Goal: Task Accomplishment & Management: Use online tool/utility

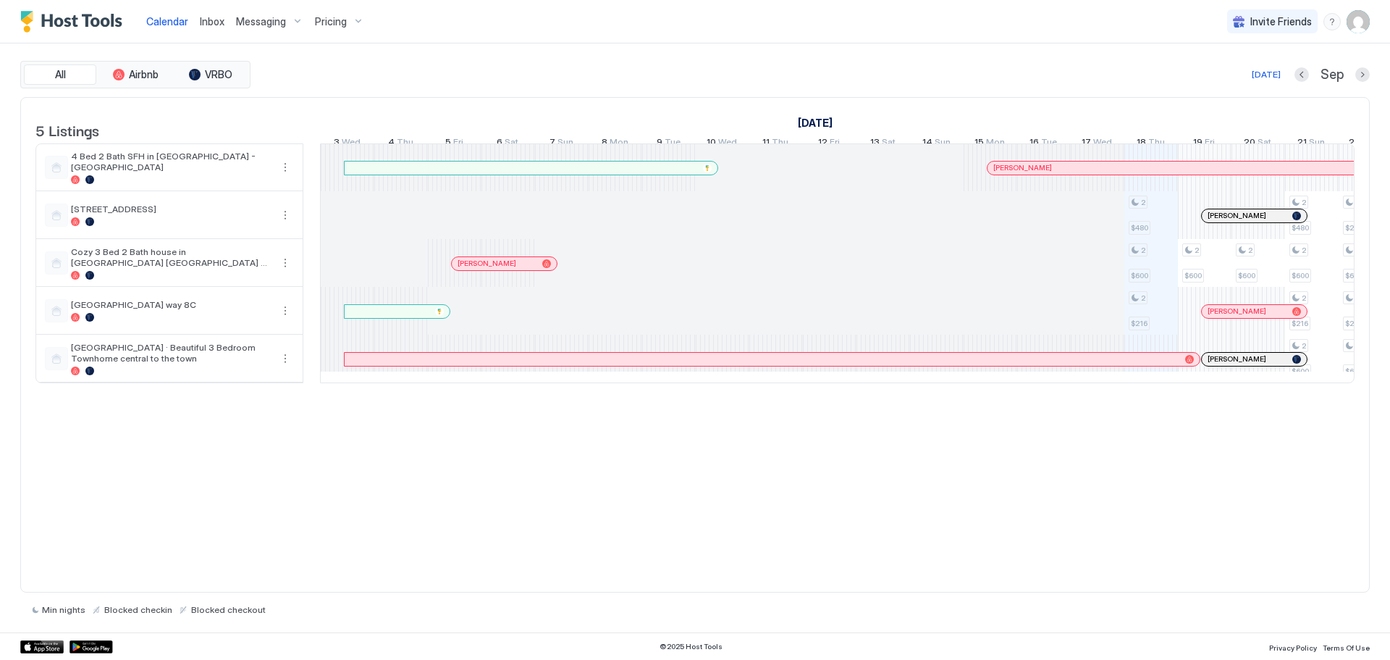
scroll to position [0, 804]
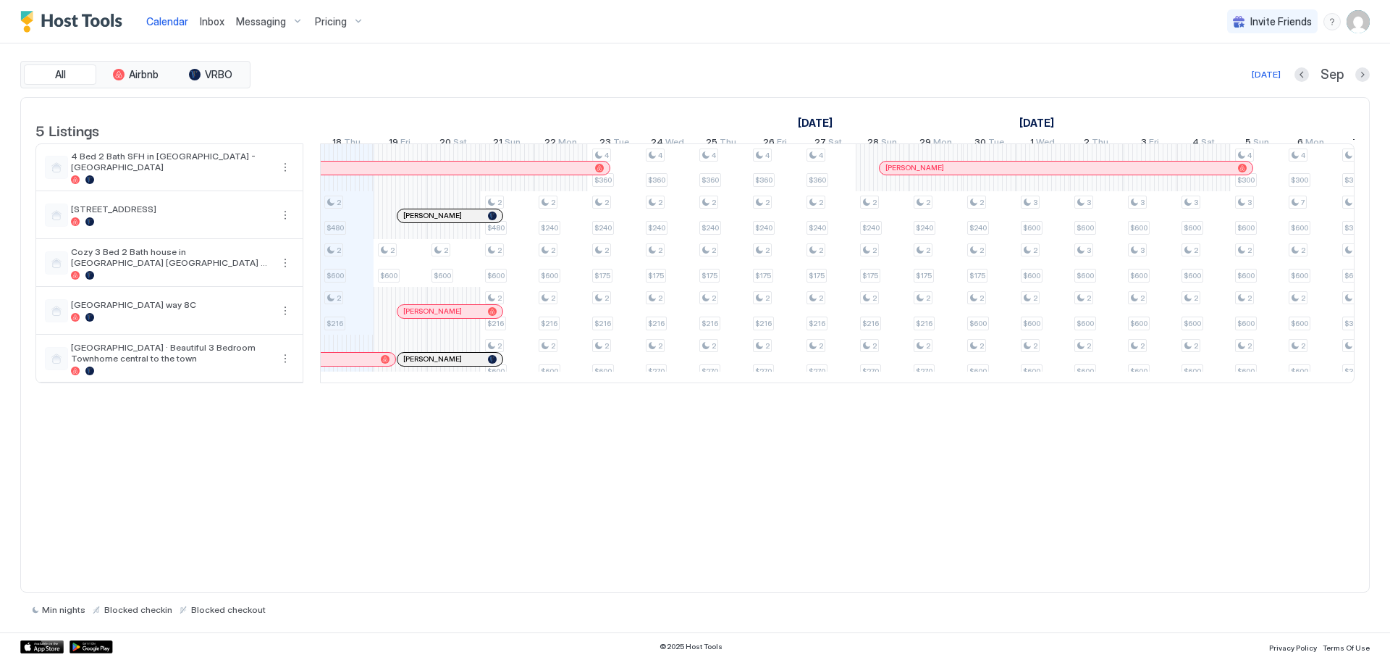
click at [419, 222] on div at bounding box center [419, 216] width 12 height 12
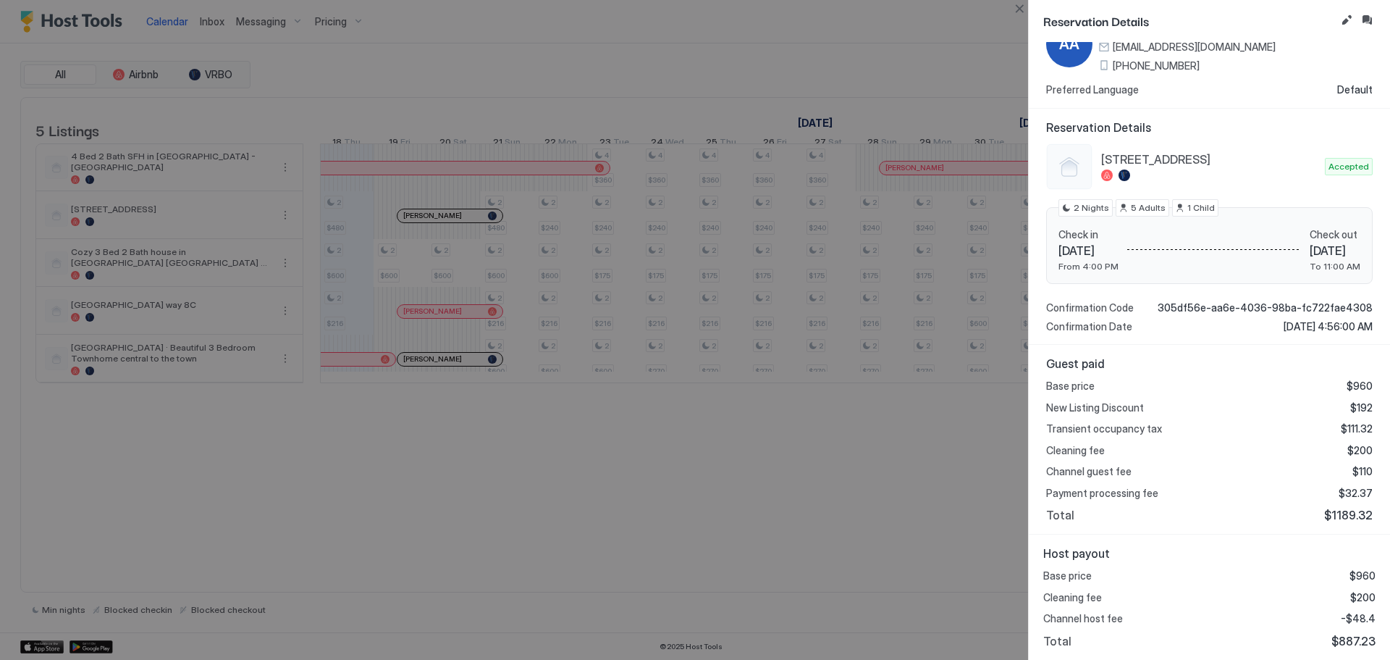
scroll to position [0, 0]
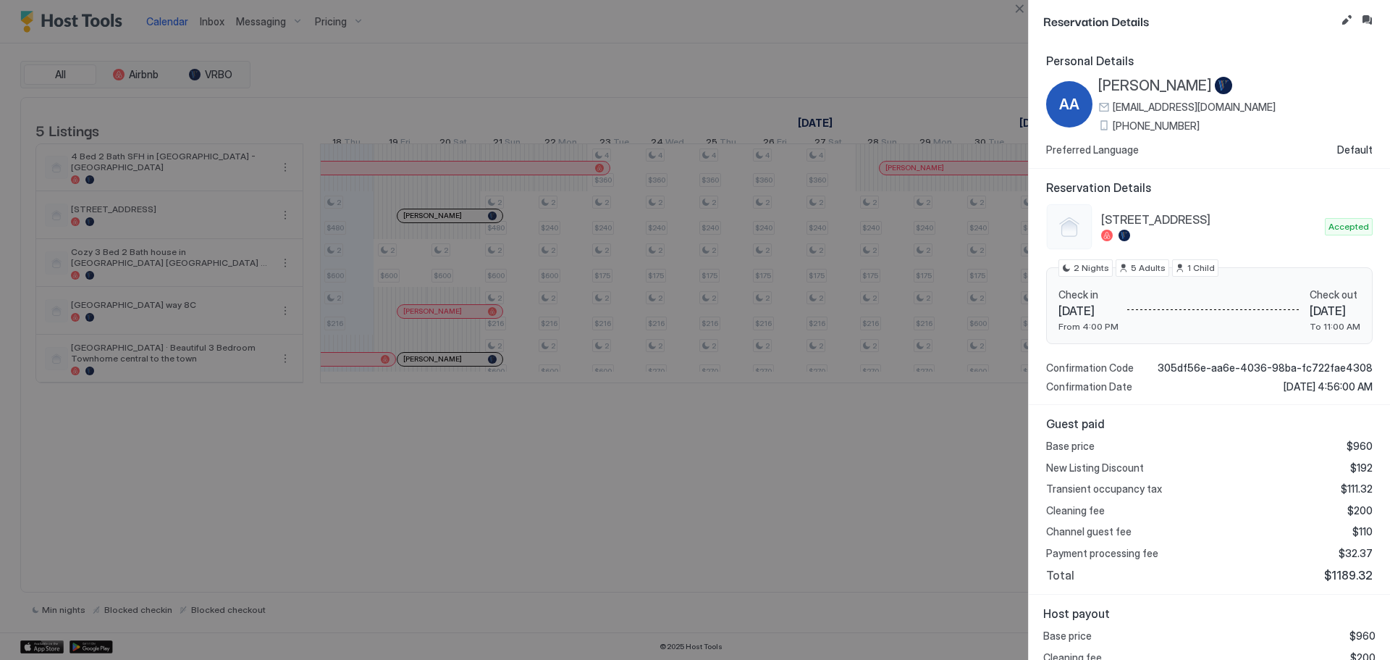
click at [923, 43] on div at bounding box center [695, 330] width 1390 height 660
click at [259, 17] on div at bounding box center [695, 330] width 1390 height 660
click at [1014, 7] on button "Close" at bounding box center [1019, 8] width 17 height 17
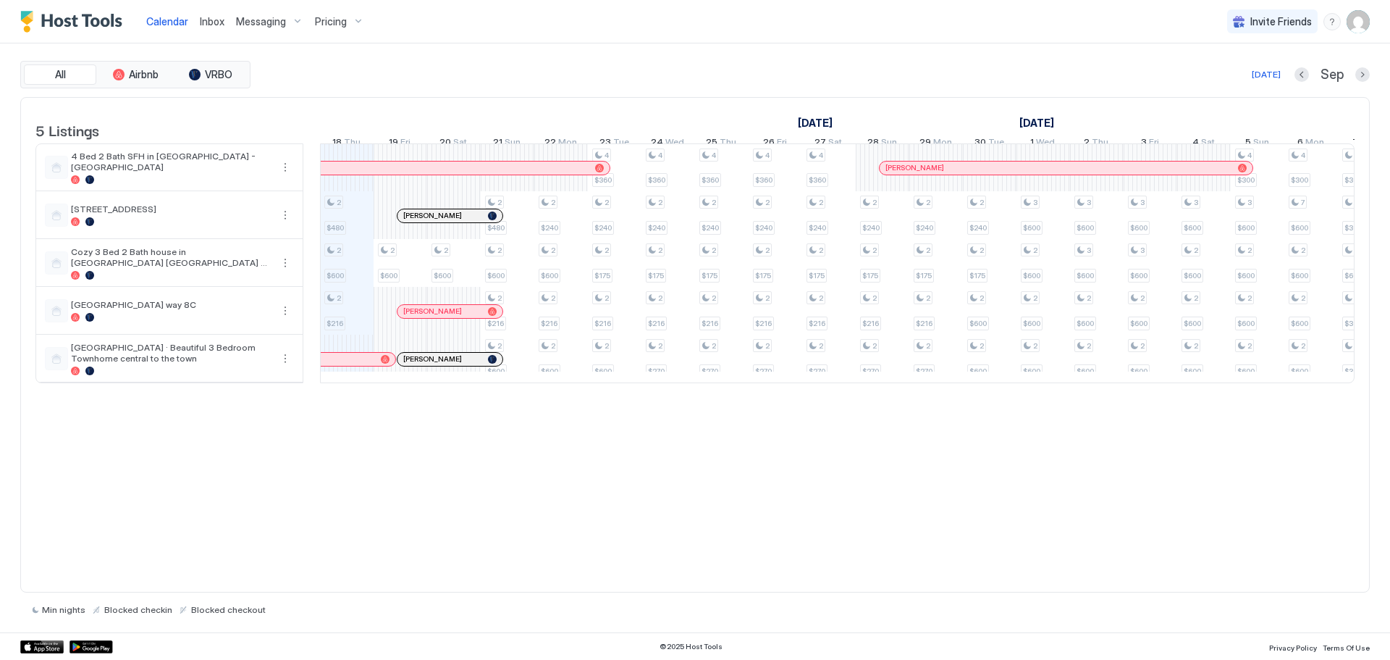
click at [245, 20] on span "Messaging" at bounding box center [261, 21] width 50 height 13
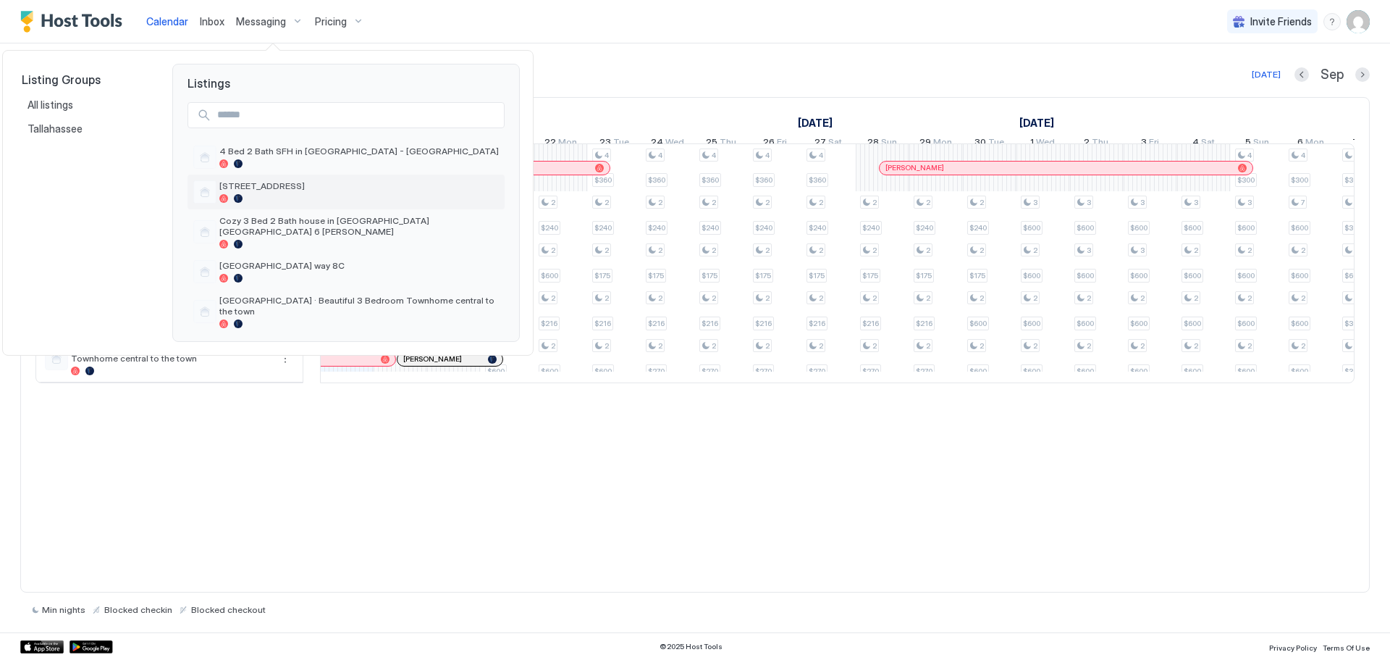
click at [258, 184] on span "[STREET_ADDRESS]" at bounding box center [359, 185] width 280 height 11
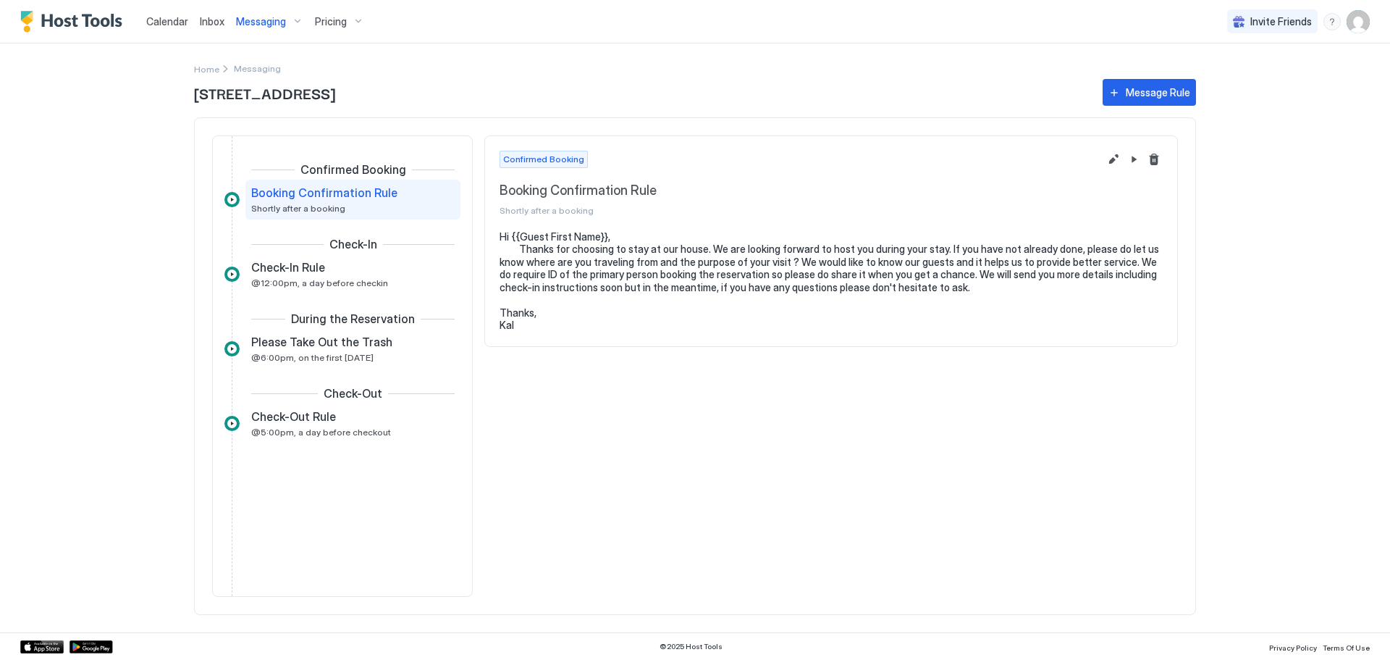
click at [708, 408] on div "Confirmed Booking Booking Confirmation Rule Shortly after a booking Hi {{Guest …" at bounding box center [831, 365] width 694 height 461
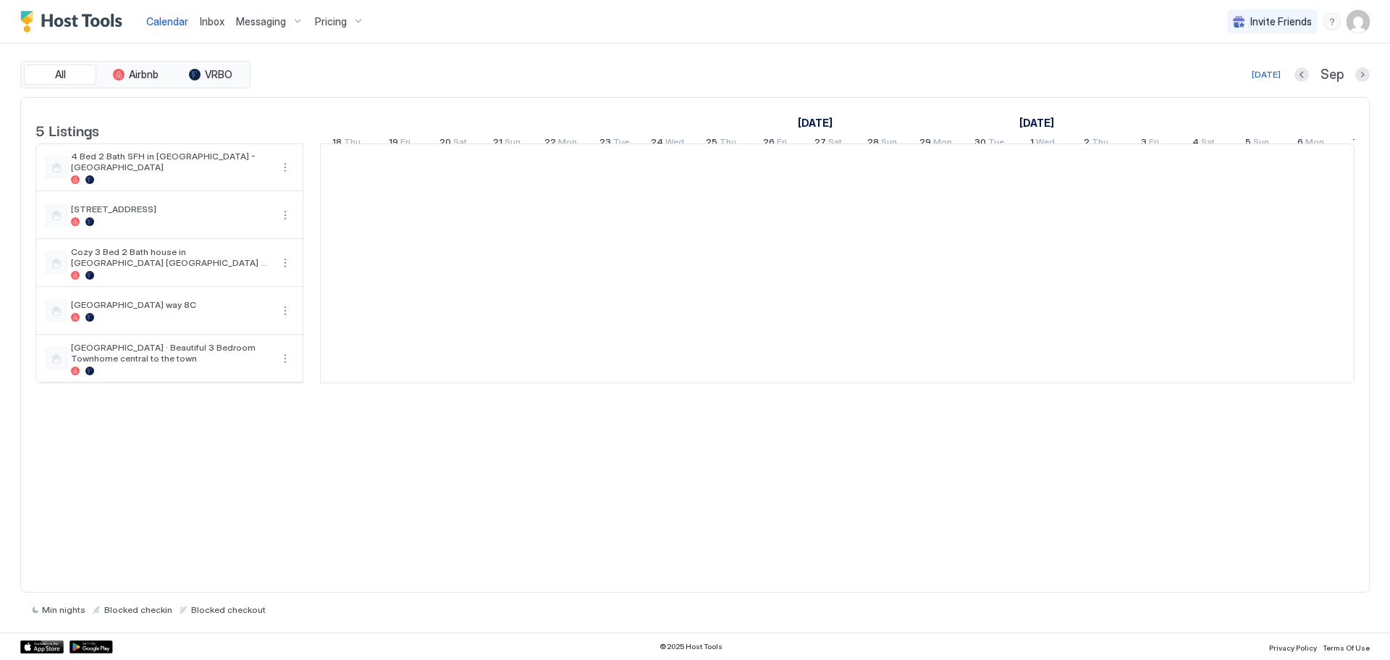
scroll to position [0, 804]
